Goal: Information Seeking & Learning: Check status

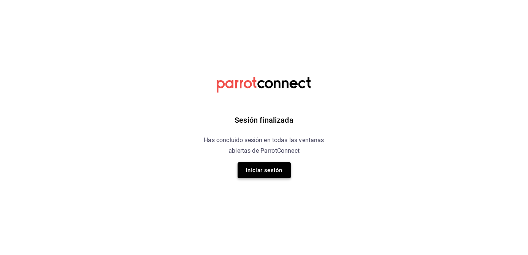
click at [265, 166] on button "Iniciar sesión" at bounding box center [264, 170] width 53 height 16
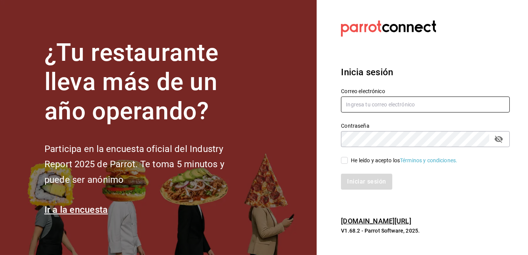
type input "[EMAIL_ADDRESS][DOMAIN_NAME]"
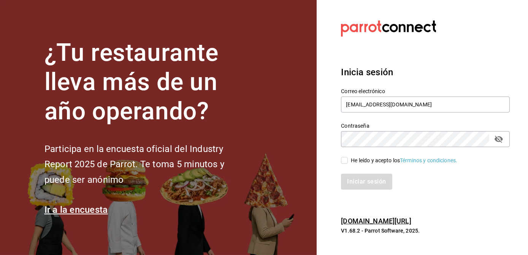
click at [344, 164] on input "He leído y acepto los Términos y condiciones." at bounding box center [344, 160] width 7 height 7
checkbox input "true"
click at [355, 177] on button "Iniciar sesión" at bounding box center [367, 182] width 52 height 16
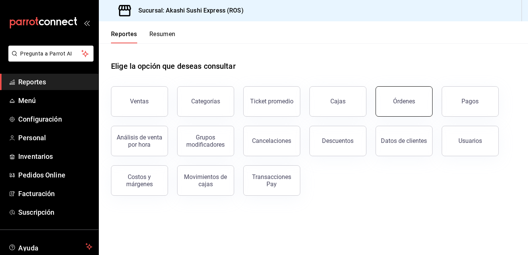
click at [396, 102] on div "Órdenes" at bounding box center [404, 101] width 22 height 7
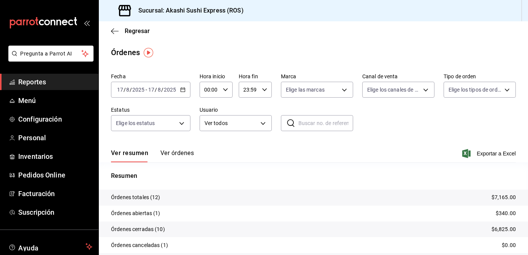
click at [43, 81] on span "Reportes" at bounding box center [55, 82] width 74 height 10
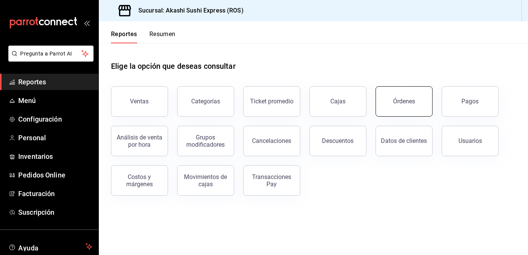
click at [401, 101] on div "Órdenes" at bounding box center [404, 101] width 22 height 7
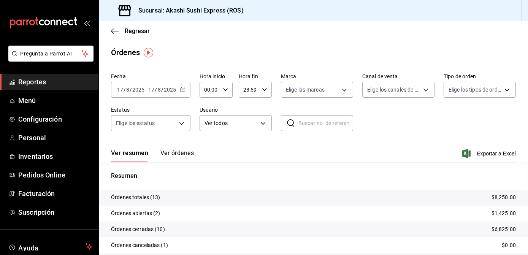
click at [31, 80] on span "Reportes" at bounding box center [55, 82] width 74 height 10
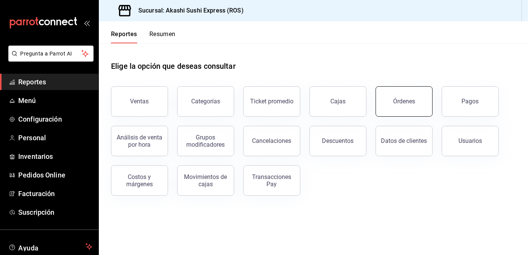
click at [410, 108] on button "Órdenes" at bounding box center [404, 101] width 57 height 30
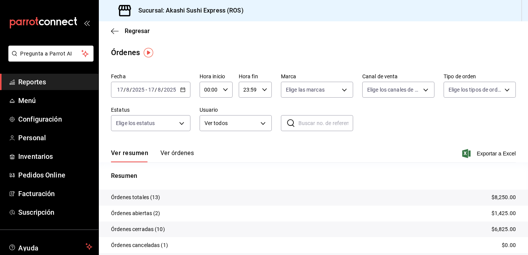
click at [32, 84] on span "Reportes" at bounding box center [55, 82] width 74 height 10
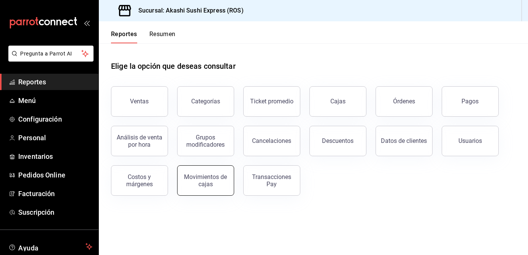
click at [202, 183] on div "Movimientos de cajas" at bounding box center [205, 180] width 47 height 14
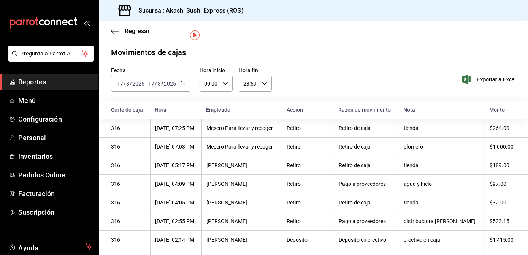
scroll to position [18, 0]
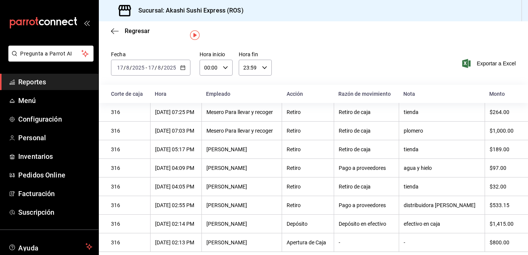
click at [35, 83] on span "Reportes" at bounding box center [55, 82] width 74 height 10
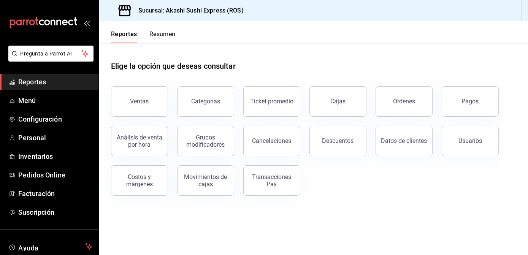
click at [40, 76] on link "Reportes" at bounding box center [49, 82] width 99 height 16
click at [40, 78] on span "Reportes" at bounding box center [55, 82] width 74 height 10
click at [395, 103] on div "Órdenes" at bounding box center [404, 101] width 22 height 7
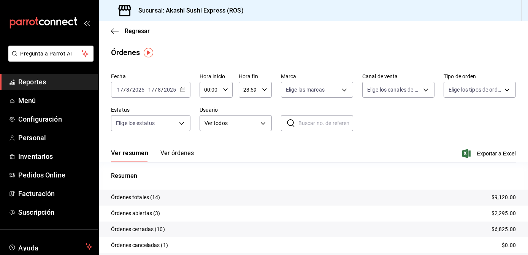
click at [39, 77] on span "Reportes" at bounding box center [55, 82] width 74 height 10
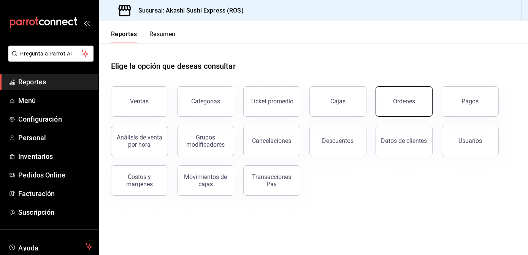
click at [407, 102] on div "Órdenes" at bounding box center [404, 101] width 22 height 7
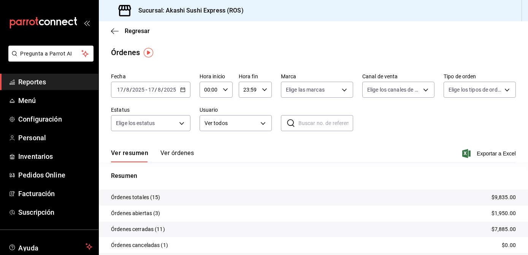
click at [35, 90] on ul "Reportes Menú Configuración Personal Inventarios Pedidos Online Facturación Sus…" at bounding box center [49, 147] width 99 height 147
click at [45, 85] on span "Reportes" at bounding box center [55, 82] width 74 height 10
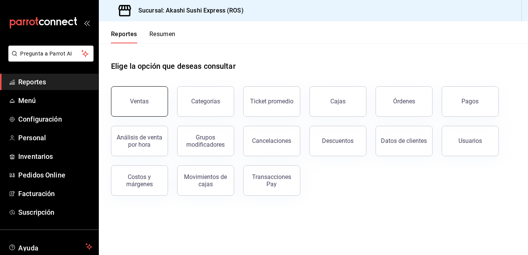
click at [118, 100] on button "Ventas" at bounding box center [139, 101] width 57 height 30
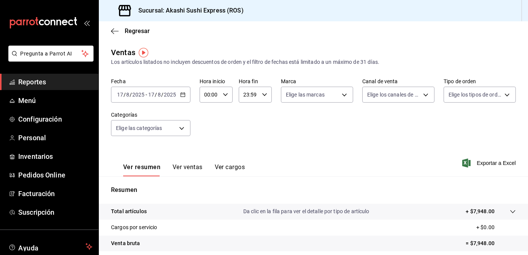
click at [61, 79] on span "Reportes" at bounding box center [55, 82] width 74 height 10
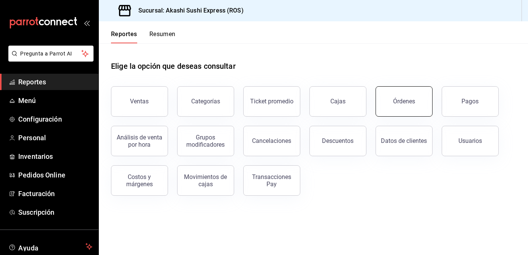
click at [388, 98] on button "Órdenes" at bounding box center [404, 101] width 57 height 30
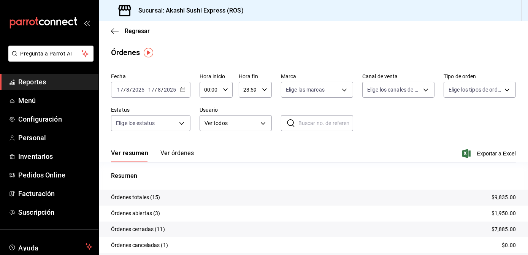
click at [51, 89] on link "Reportes" at bounding box center [49, 82] width 99 height 16
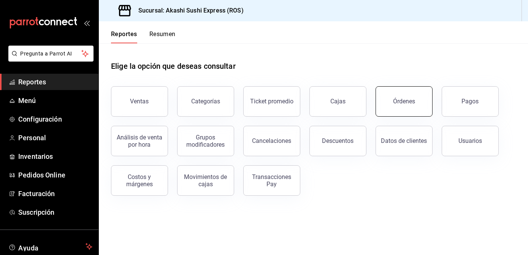
click at [399, 109] on button "Órdenes" at bounding box center [404, 101] width 57 height 30
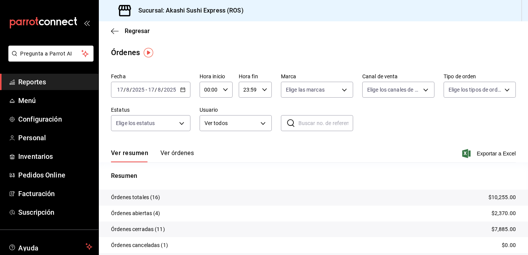
click at [42, 88] on link "Reportes" at bounding box center [49, 82] width 99 height 16
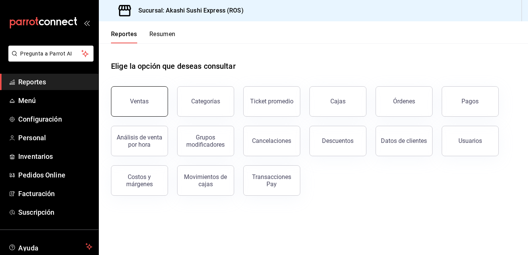
click at [121, 90] on button "Ventas" at bounding box center [139, 101] width 57 height 30
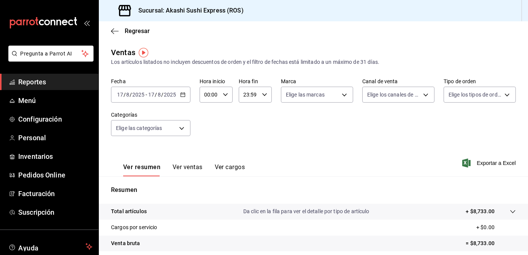
click at [45, 81] on span "Reportes" at bounding box center [55, 82] width 74 height 10
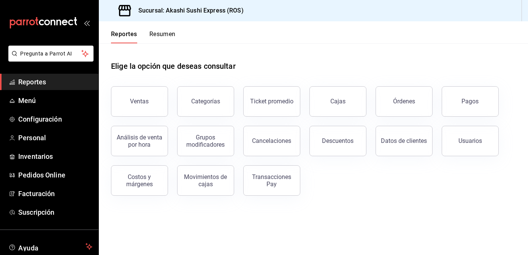
click at [56, 78] on span "Reportes" at bounding box center [55, 82] width 74 height 10
click at [394, 99] on button "Órdenes" at bounding box center [404, 101] width 57 height 30
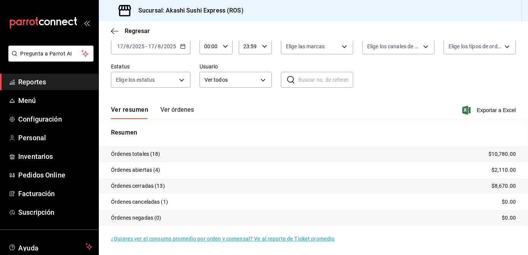
scroll to position [43, 0]
